Goal: Communication & Community: Ask a question

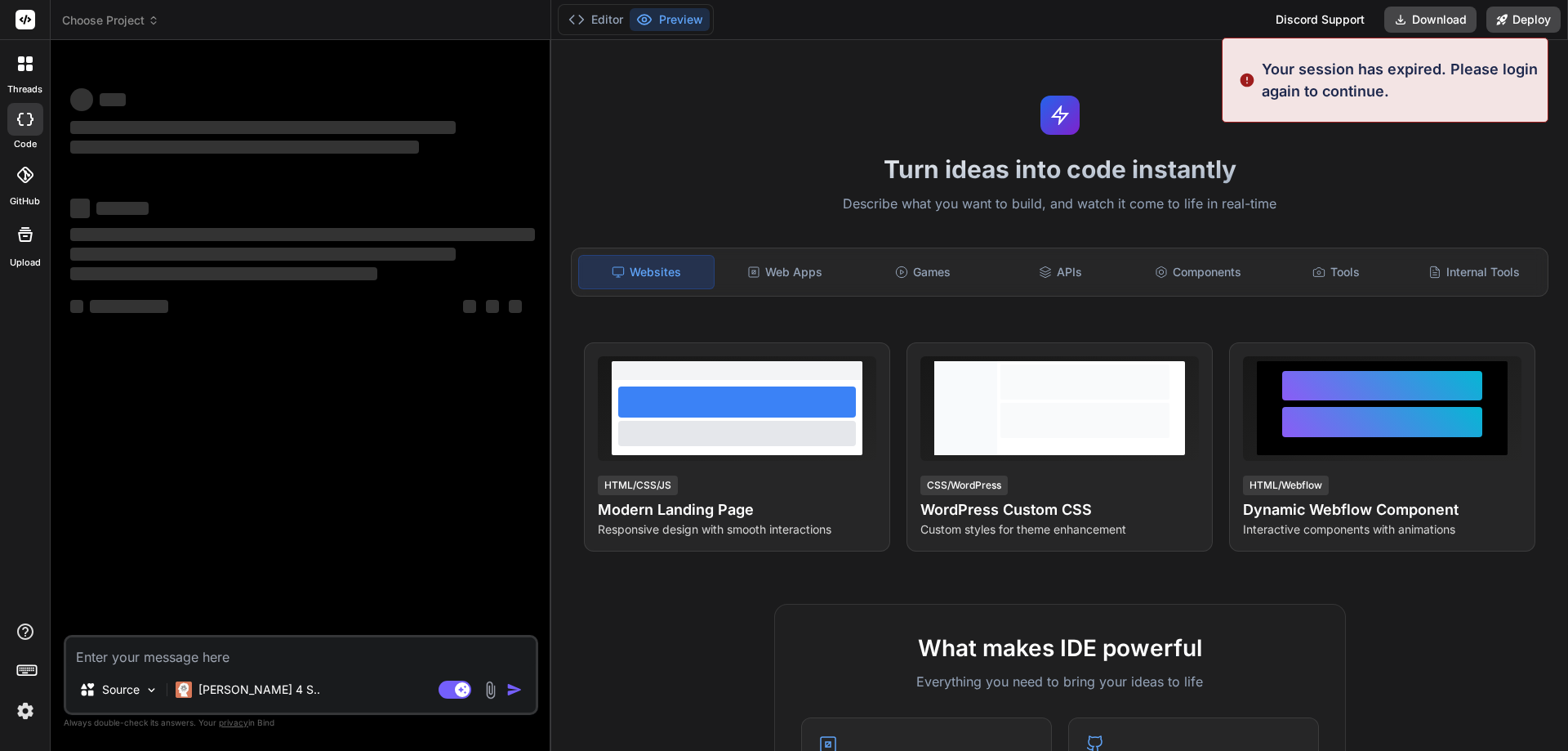
click at [21, 711] on img at bounding box center [25, 711] width 28 height 28
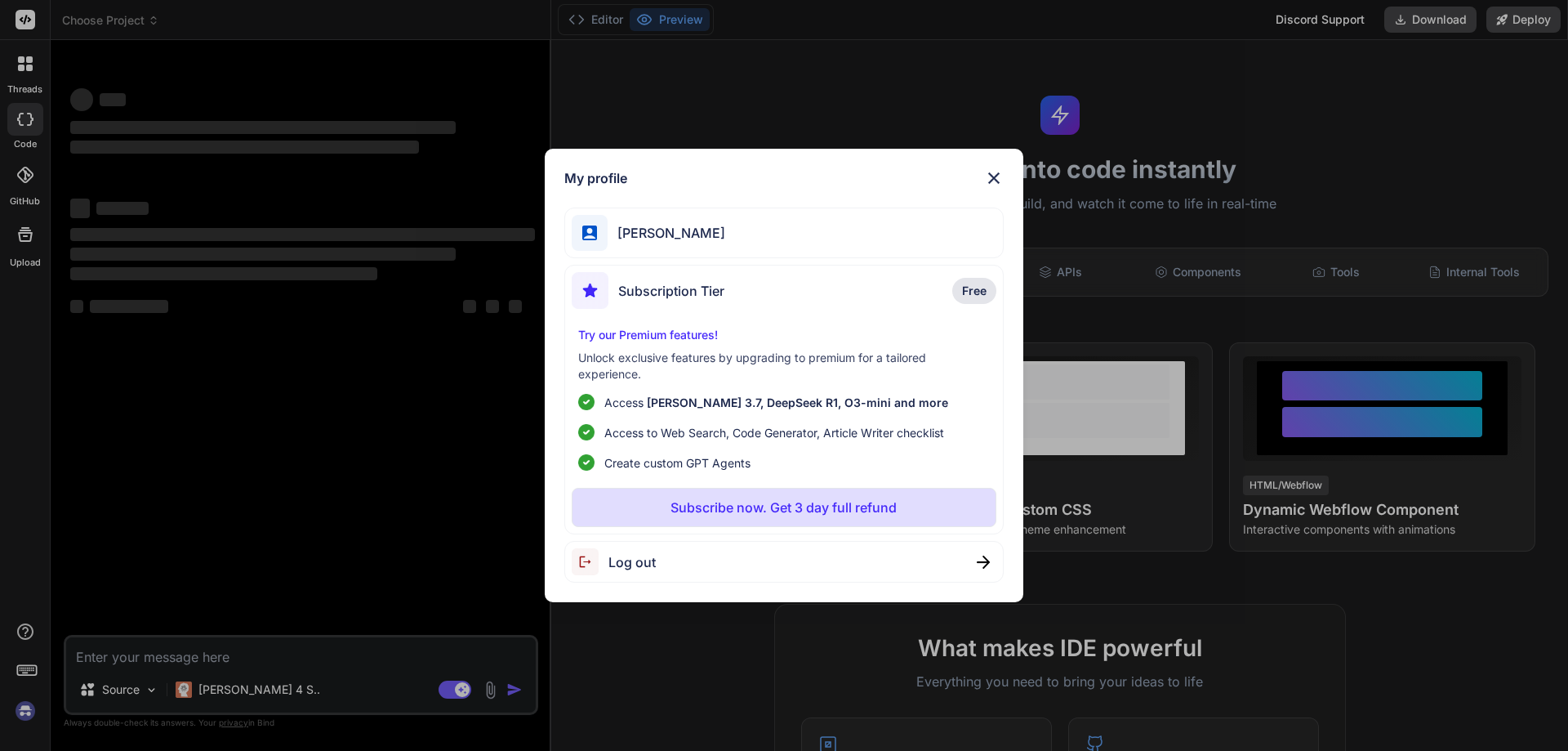
scroll to position [408, 0]
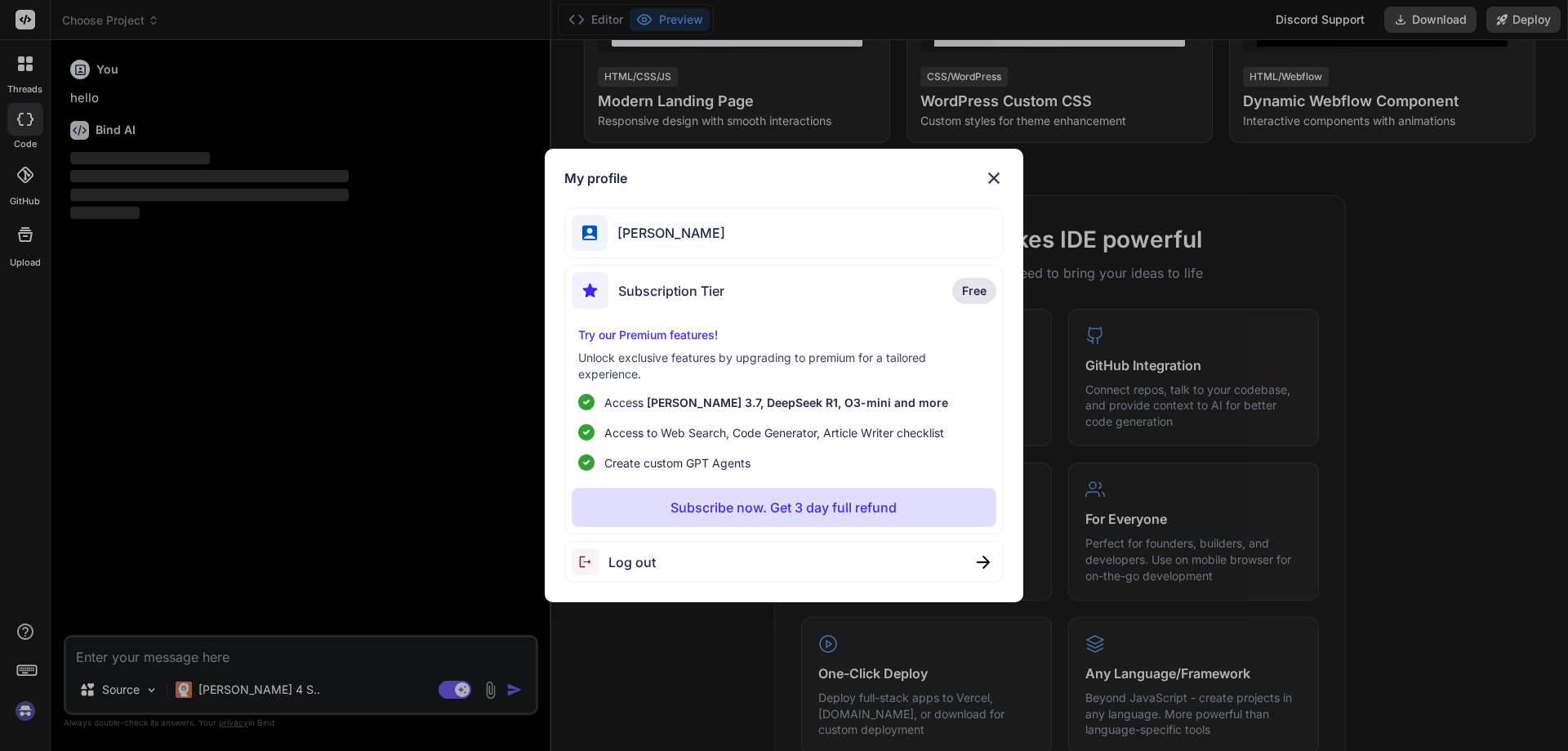
click at [301, 401] on div "My profile Ali khan Subscription Tier Free Try our Premium features! Unlock exc…" at bounding box center [784, 376] width 1568 height 751
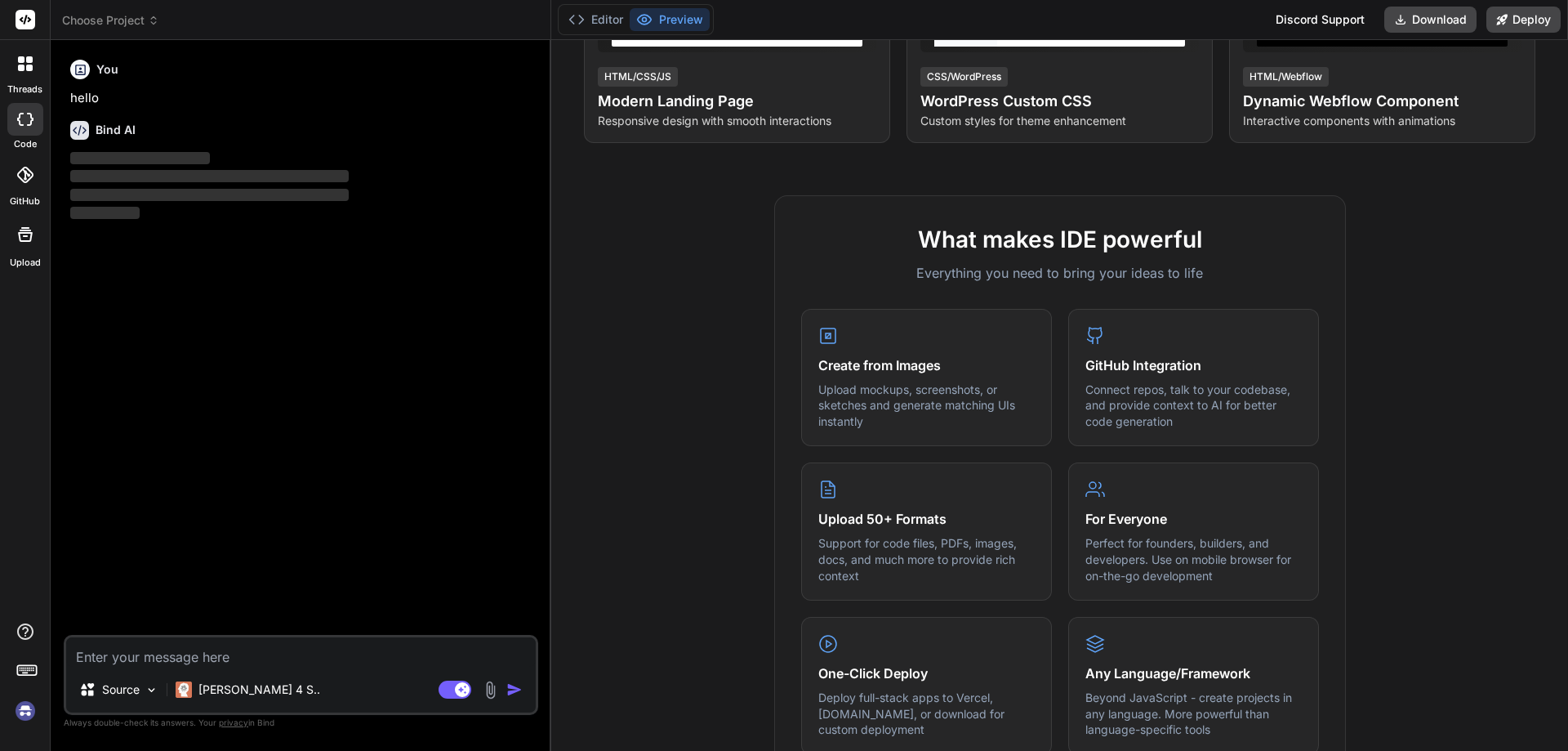
type textarea "x"
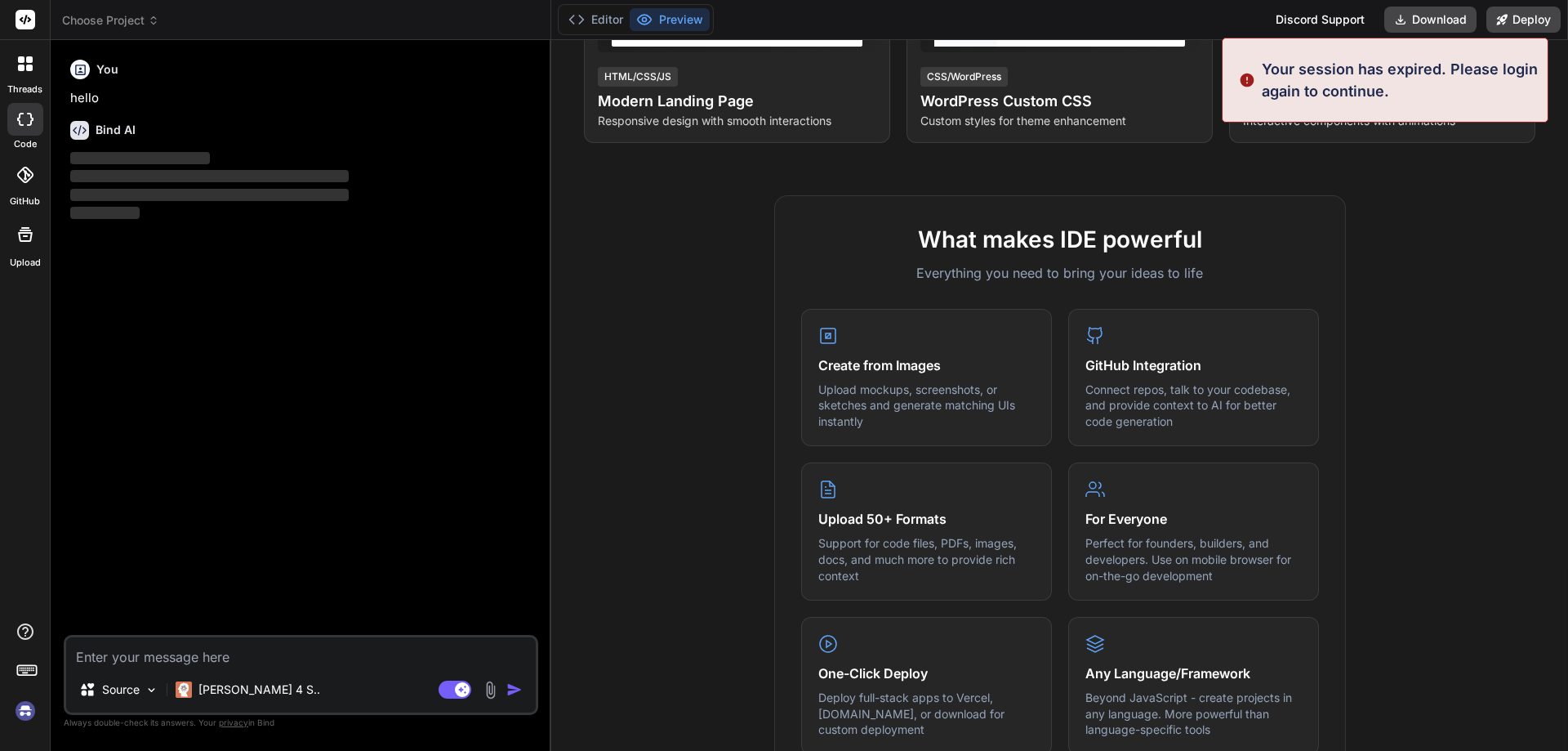
click at [159, 655] on textarea at bounding box center [301, 651] width 470 height 29
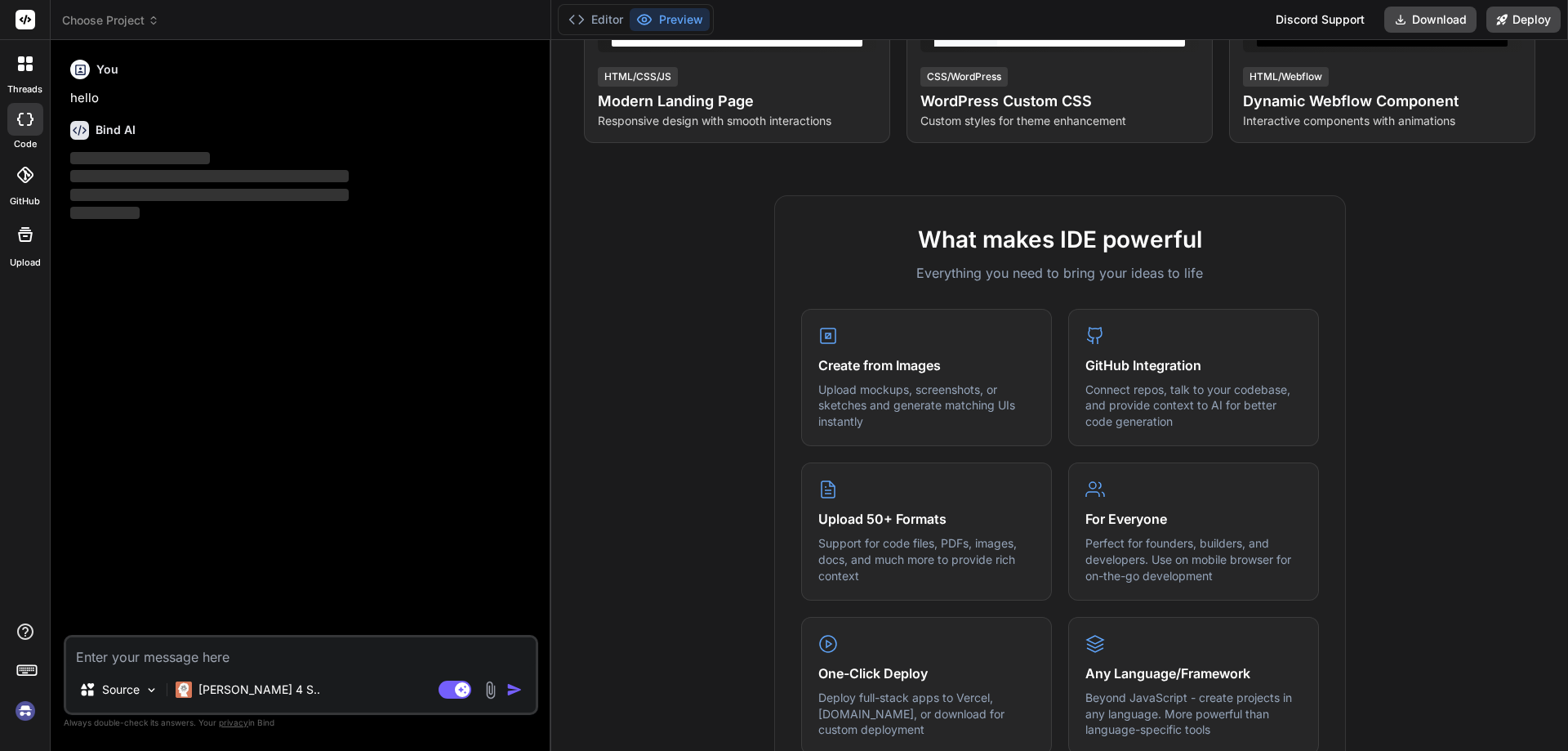
click at [180, 648] on textarea at bounding box center [301, 651] width 470 height 29
type textarea "i"
type textarea "x"
type textarea "h"
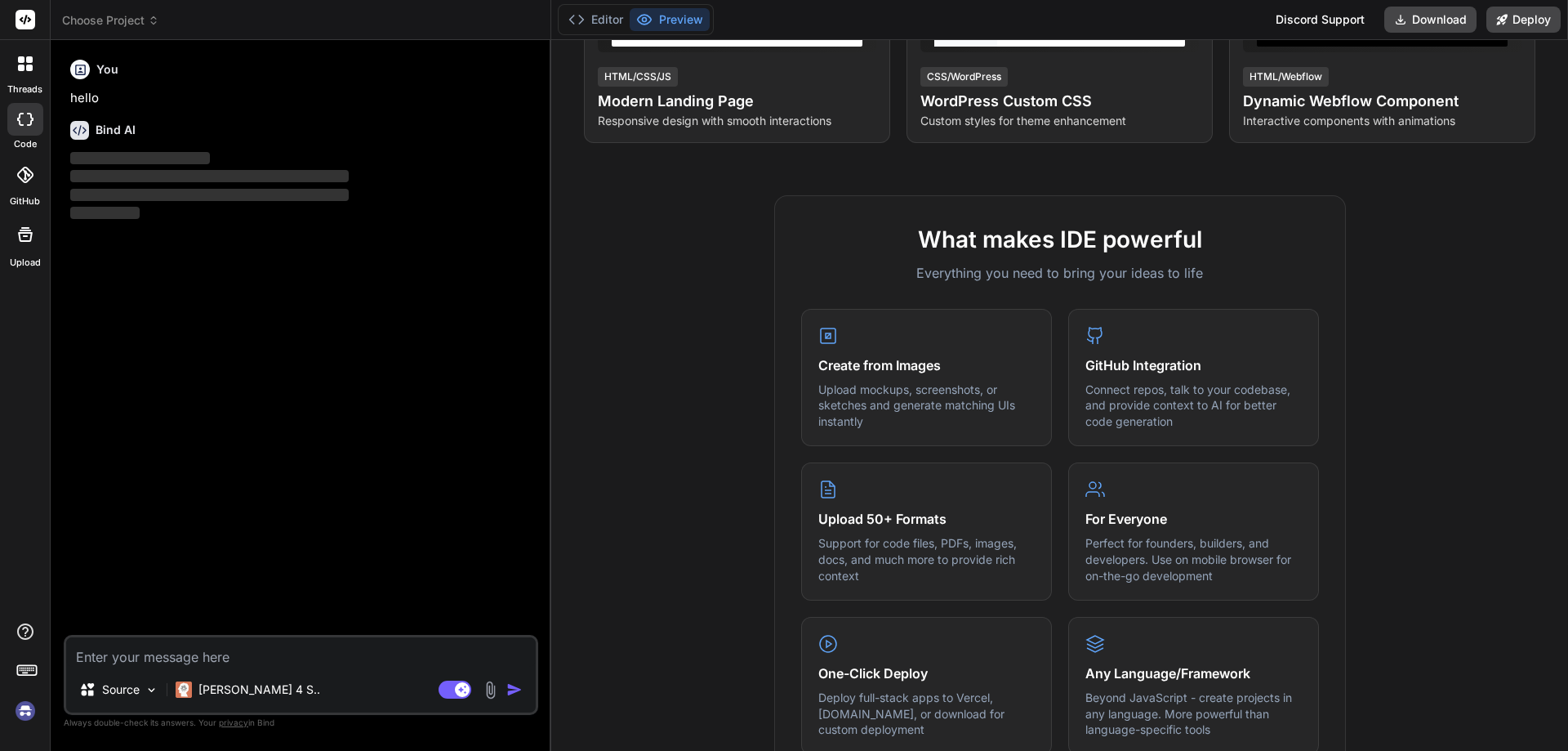
type textarea "x"
type textarea "hi"
type textarea "x"
type textarea "hi"
click at [512, 687] on img "button" at bounding box center [514, 688] width 16 height 16
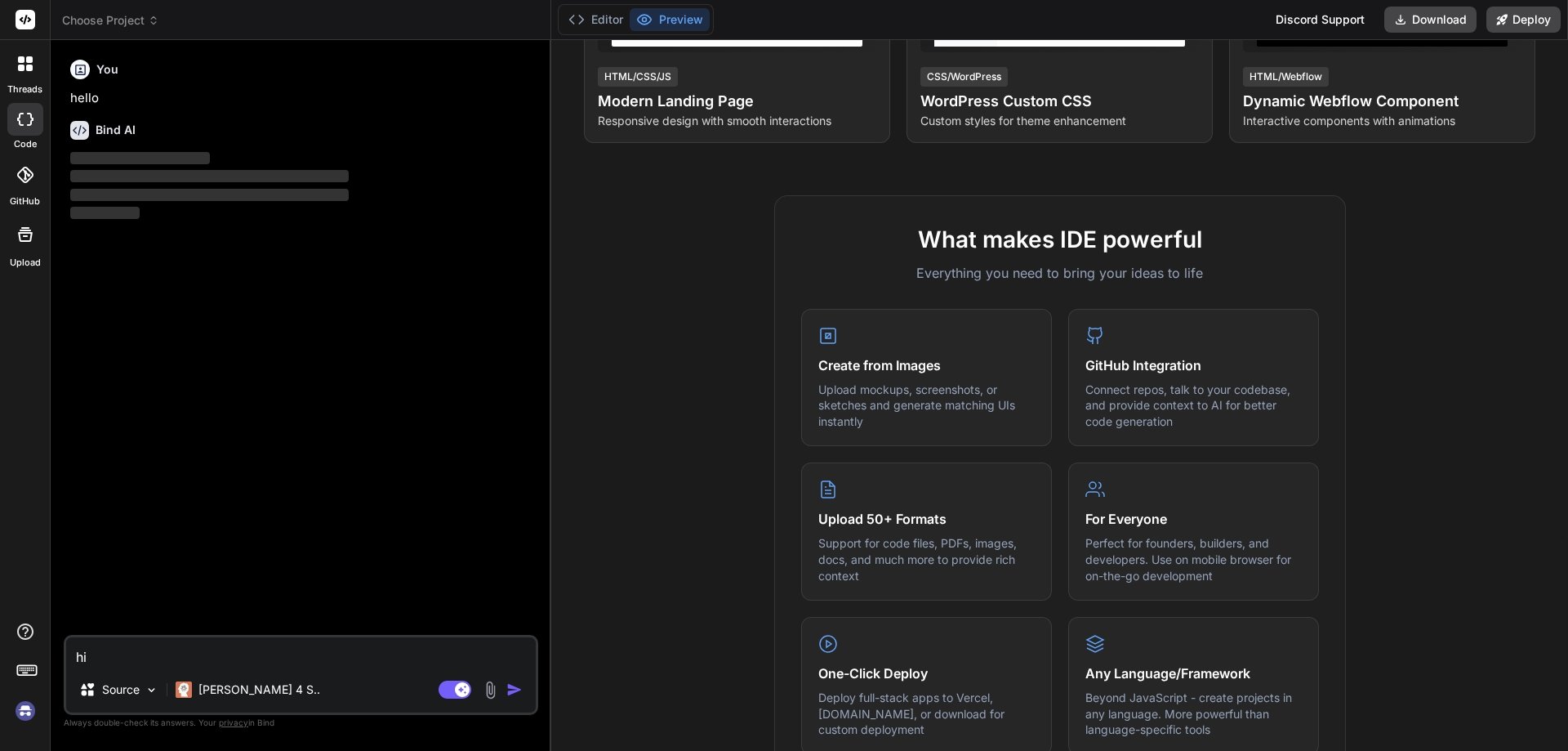
type textarea "x"
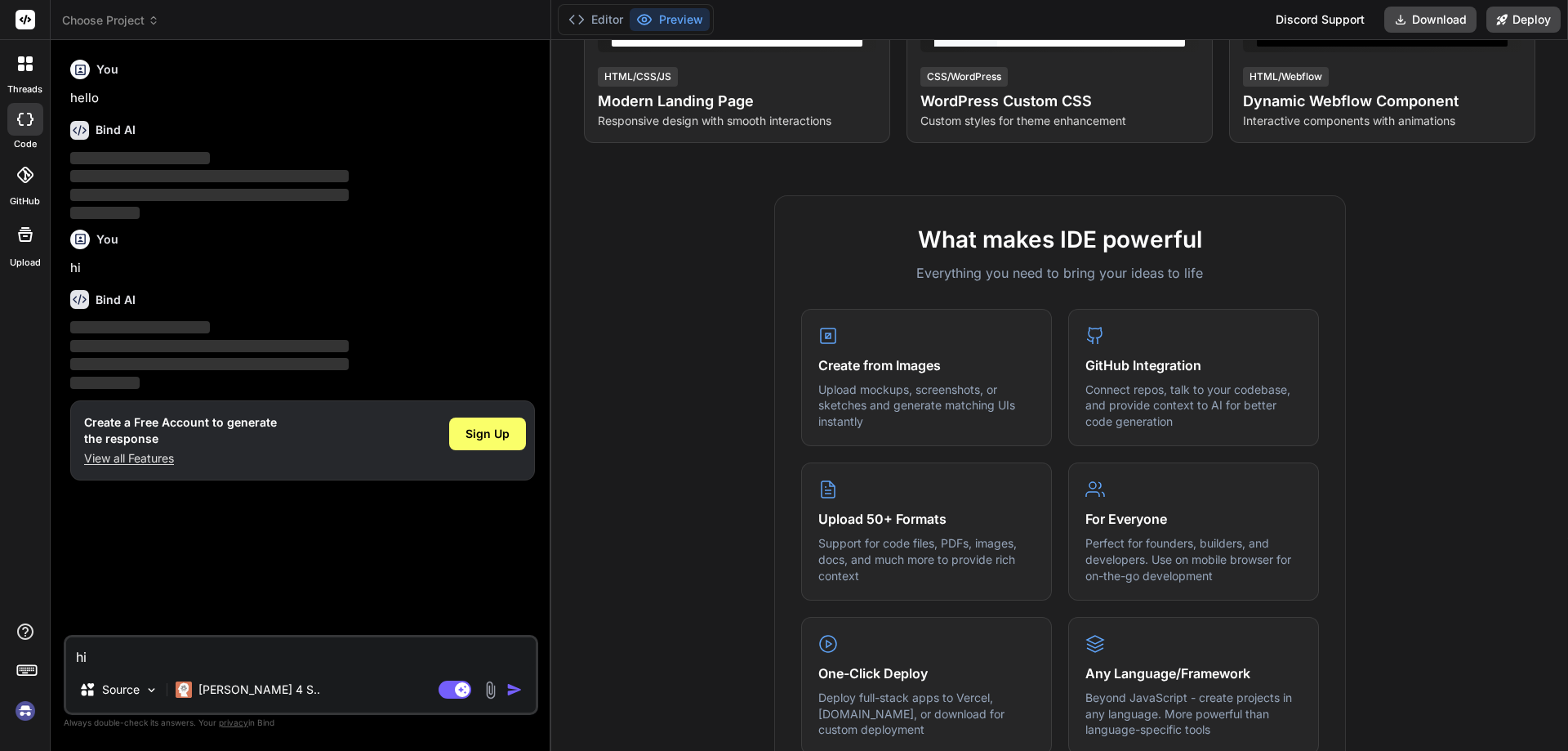
click at [147, 663] on textarea "hi" at bounding box center [301, 651] width 470 height 29
click at [182, 652] on textarea at bounding box center [301, 651] width 470 height 29
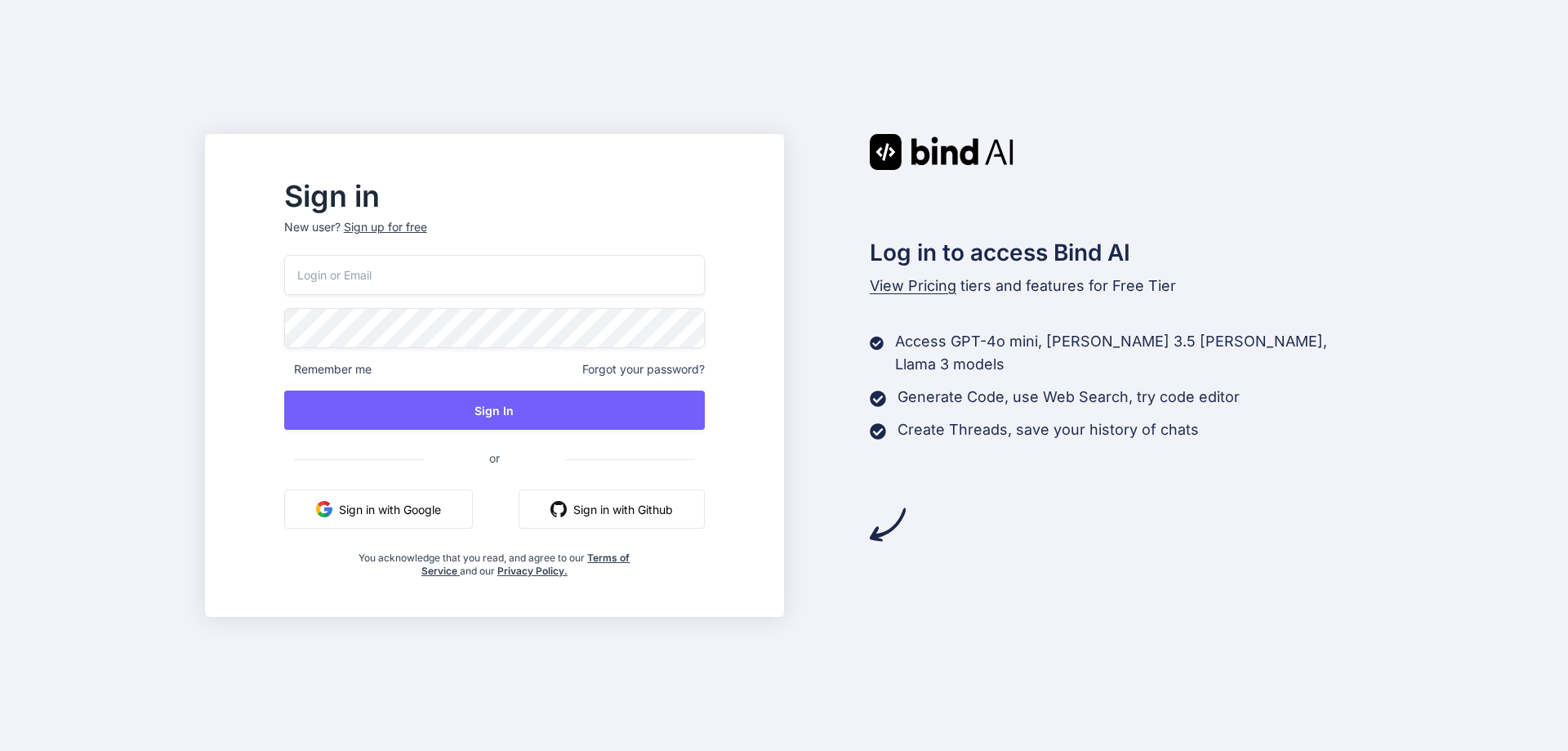
click at [426, 289] on input "email" at bounding box center [494, 275] width 420 height 40
type input "[EMAIL_ADDRESS][DOMAIN_NAME]"
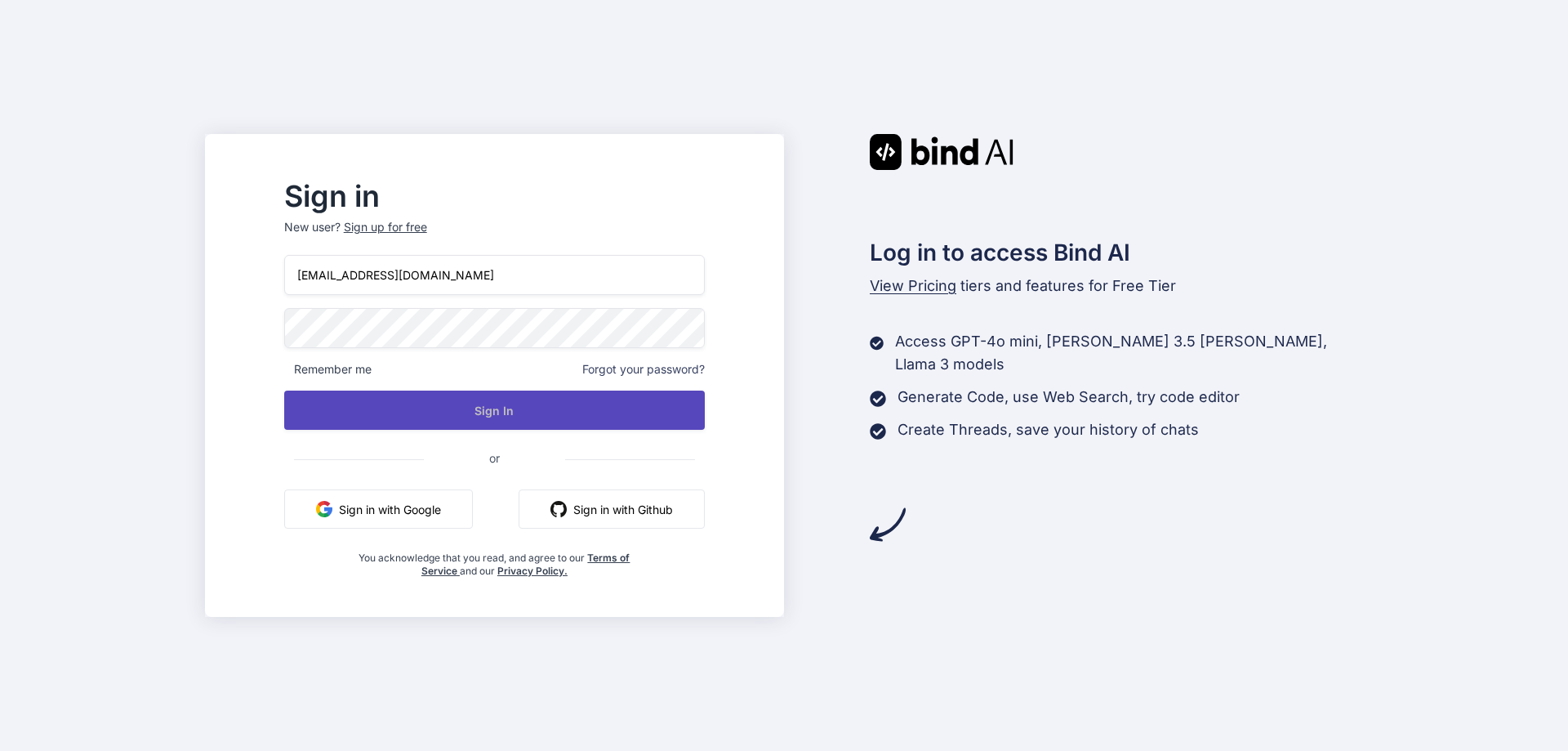
click at [471, 404] on button "Sign In" at bounding box center [494, 410] width 420 height 39
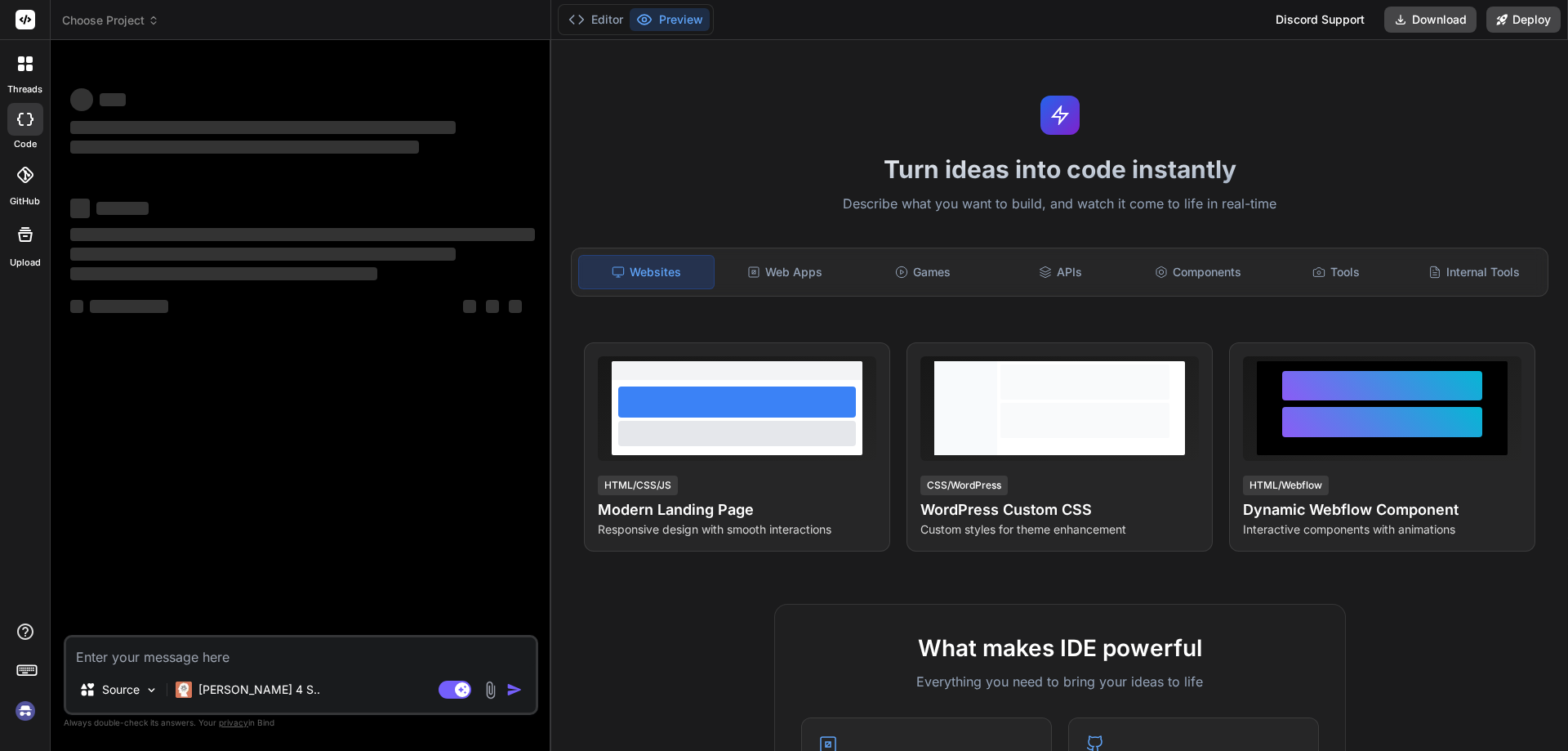
click at [121, 652] on textarea at bounding box center [301, 651] width 470 height 29
type textarea "x"
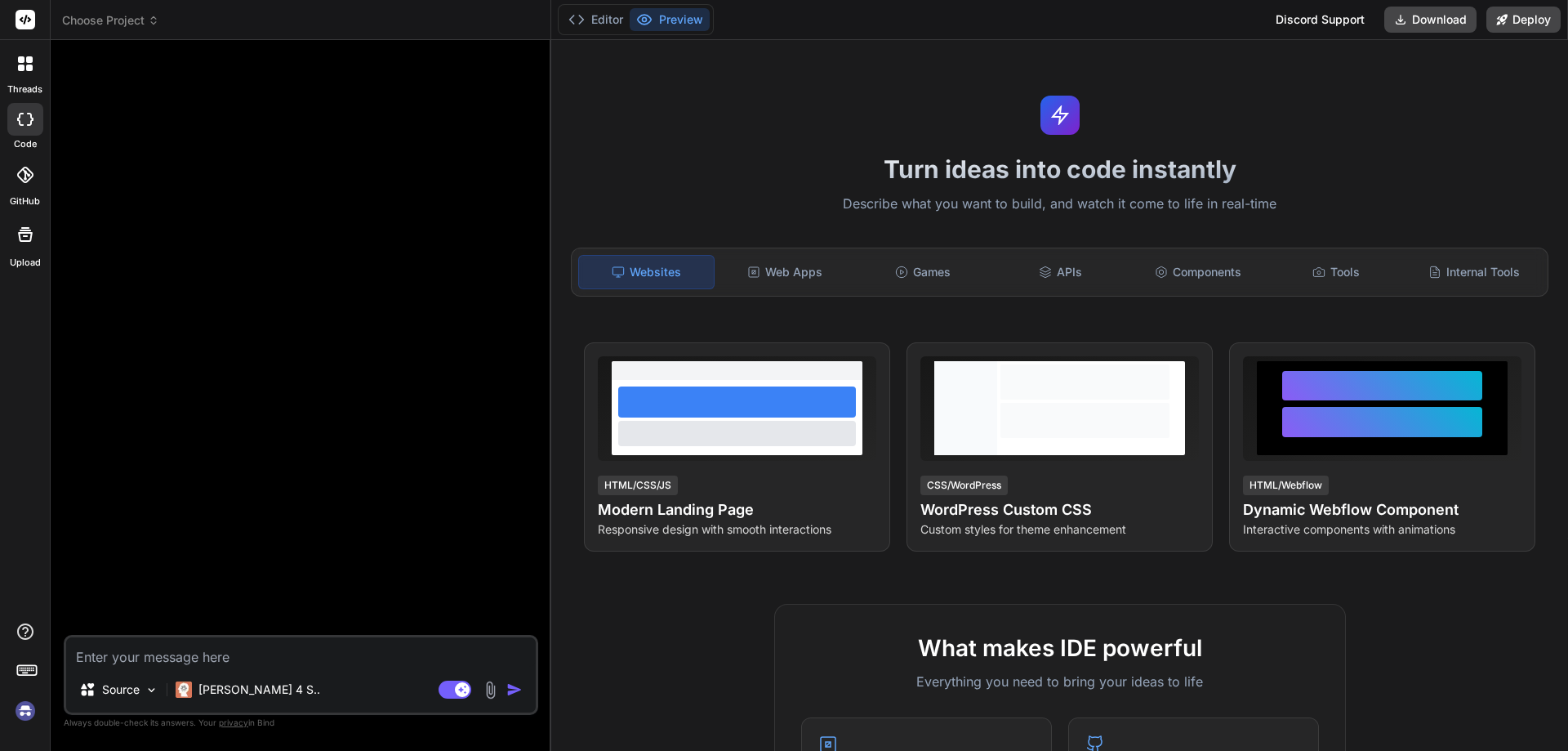
type textarea "H"
type textarea "x"
type textarea "Hi"
type textarea "x"
type textarea "Hi"
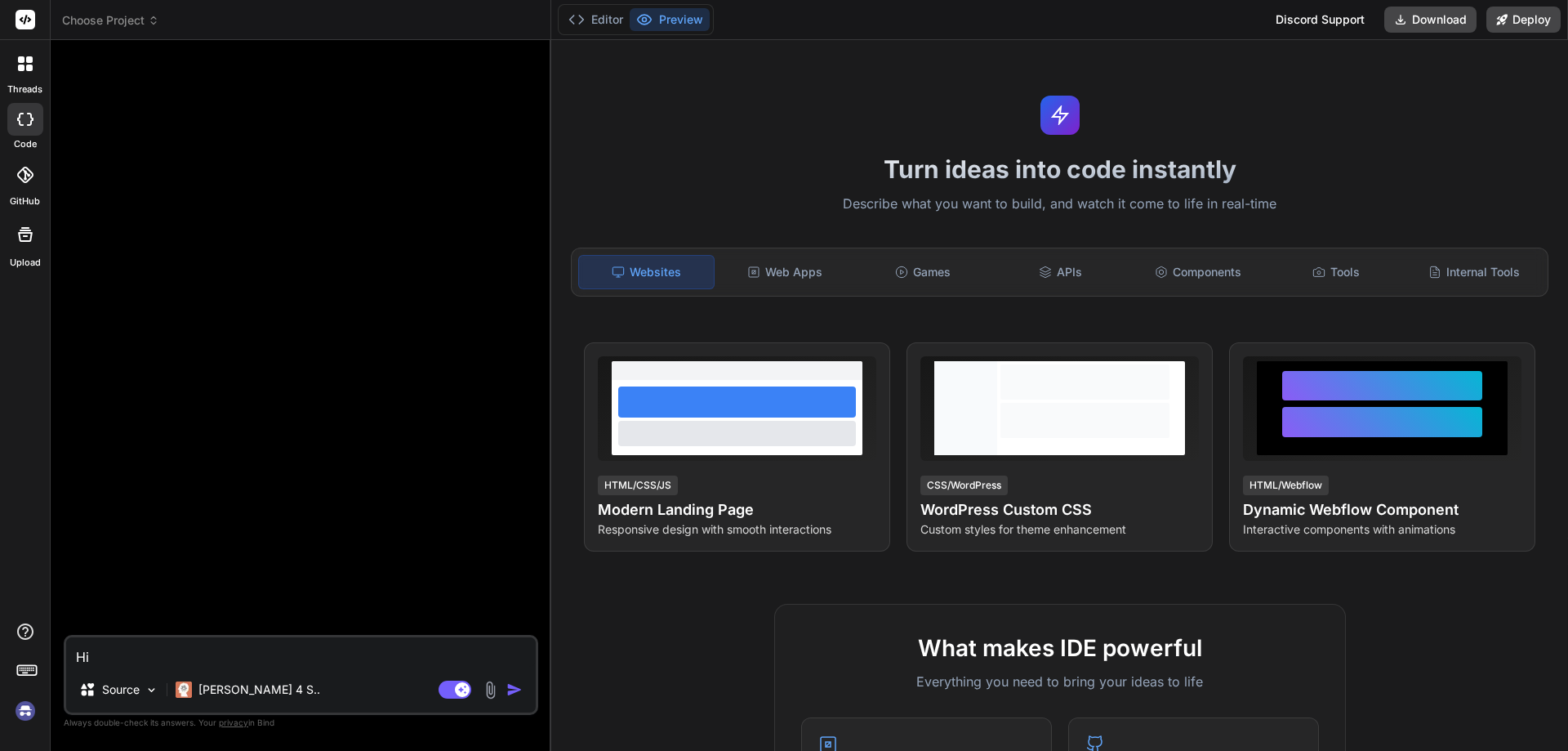
click at [508, 687] on img "button" at bounding box center [514, 688] width 16 height 16
type textarea "x"
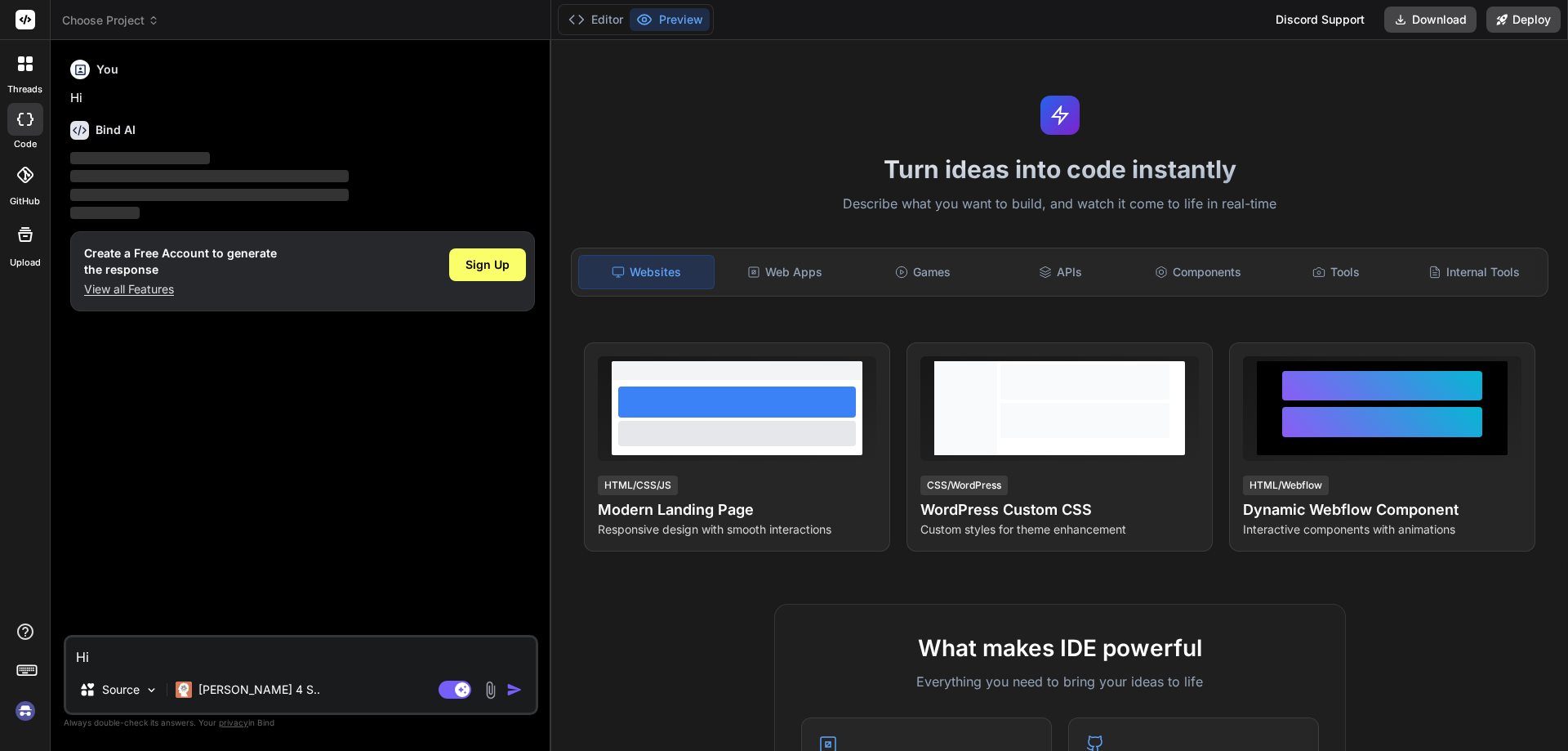
click at [197, 657] on textarea "Hi" at bounding box center [301, 651] width 470 height 29
